Goal: Task Accomplishment & Management: Use online tool/utility

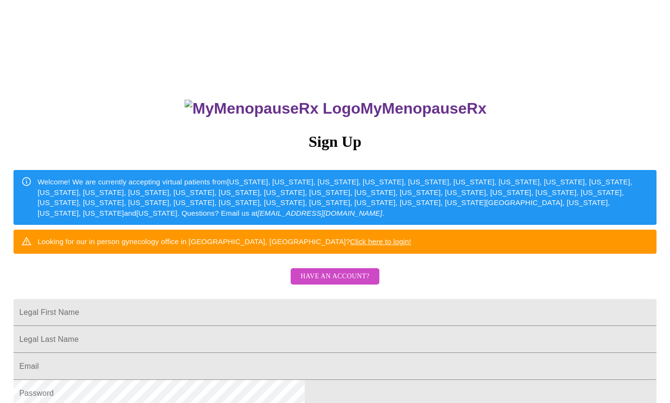
click at [554, 249] on div "MyMenopauseRx Sign Up Welcome! We are currently accepting virtual patients from…" at bounding box center [335, 246] width 662 height 484
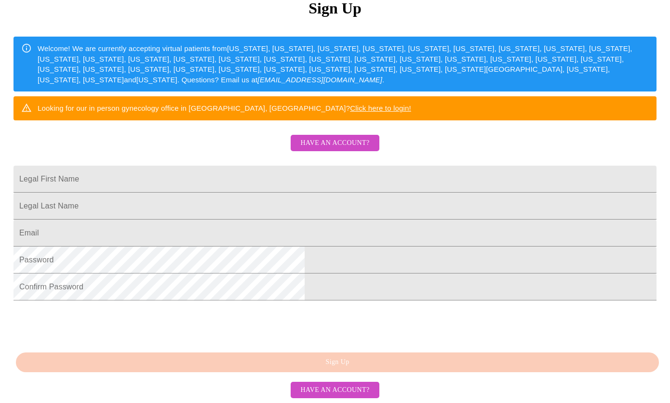
scroll to position [205, 0]
click at [315, 391] on span "Have an account?" at bounding box center [334, 391] width 69 height 12
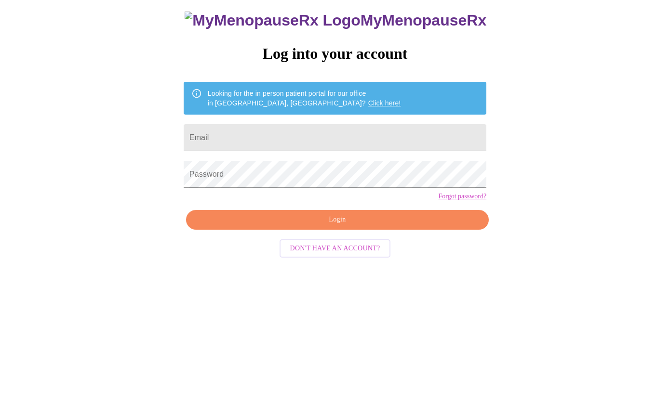
scroll to position [10, 0]
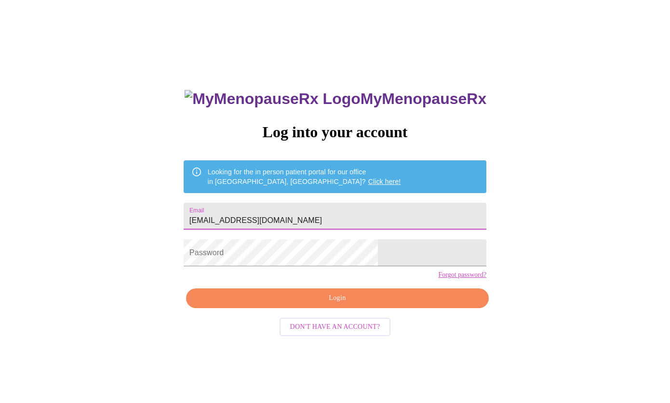
type input "[EMAIL_ADDRESS][DOMAIN_NAME]"
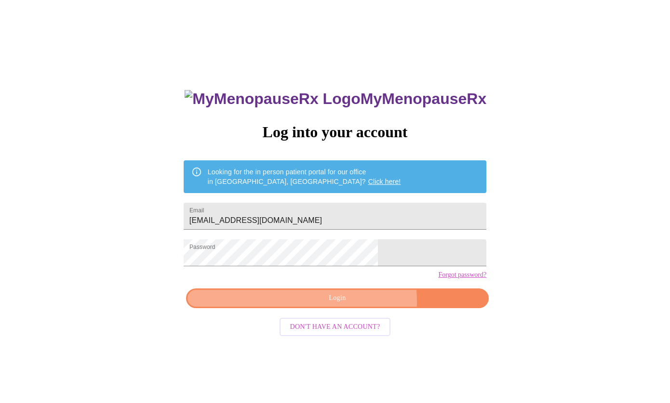
click at [356, 305] on span "Login" at bounding box center [337, 299] width 281 height 12
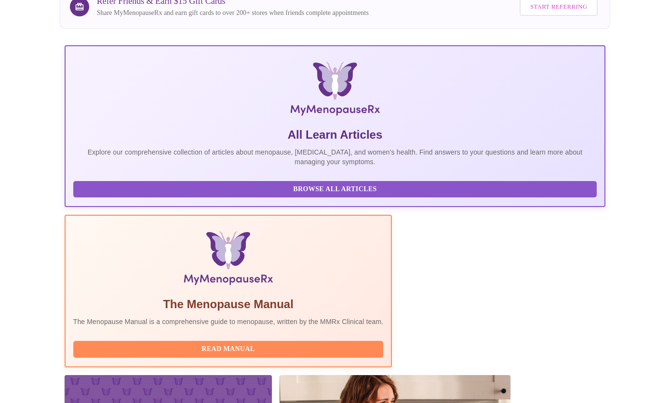
scroll to position [99, 0]
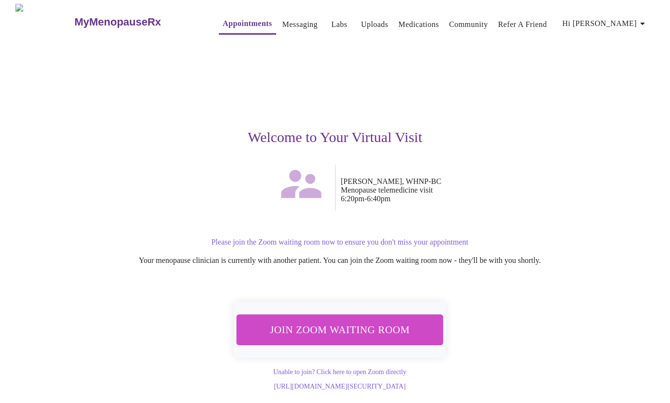
click at [366, 322] on span "Join Zoom Waiting Room" at bounding box center [340, 330] width 182 height 18
